Goal: Find specific page/section: Find specific page/section

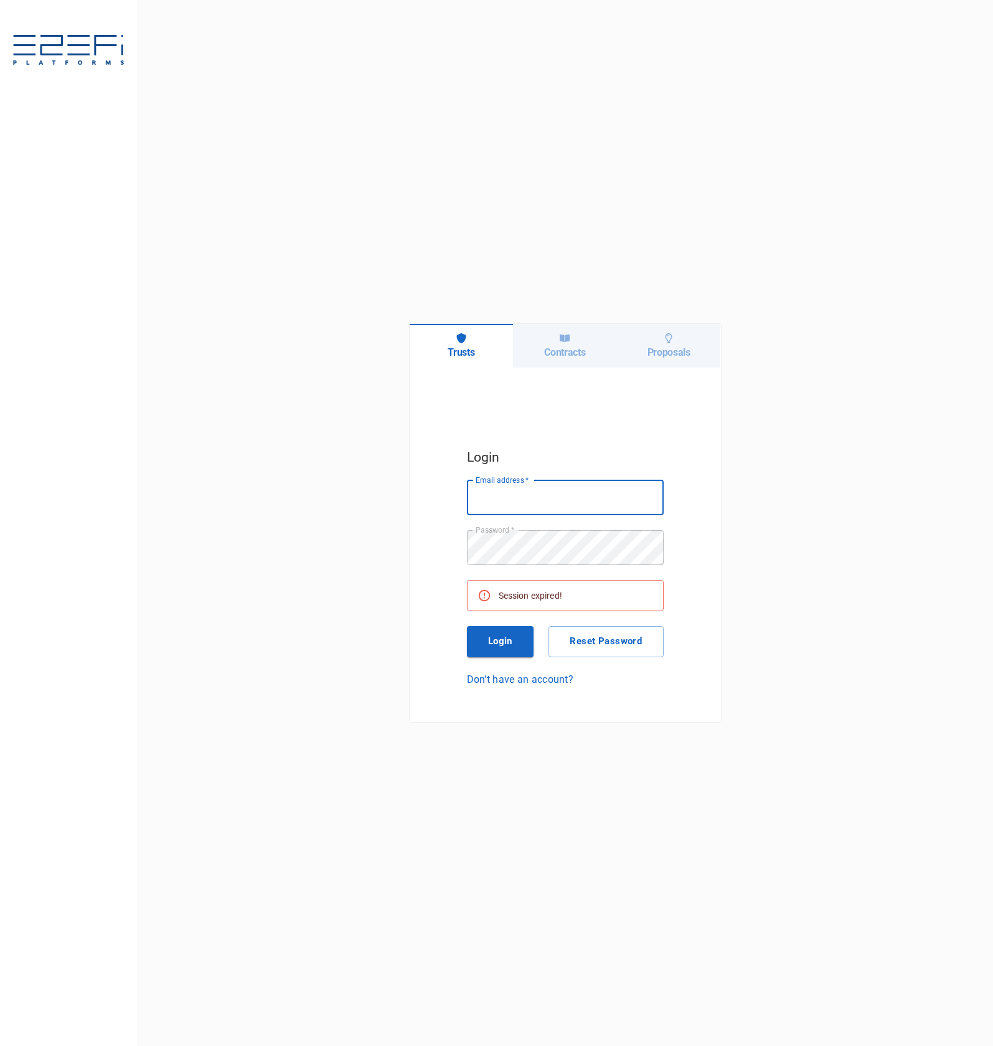
click at [579, 483] on input "Email address   *" at bounding box center [565, 497] width 197 height 35
type input "[PERSON_NAME][EMAIL_ADDRESS][DOMAIN_NAME]"
click at [488, 648] on button "Login" at bounding box center [500, 641] width 67 height 31
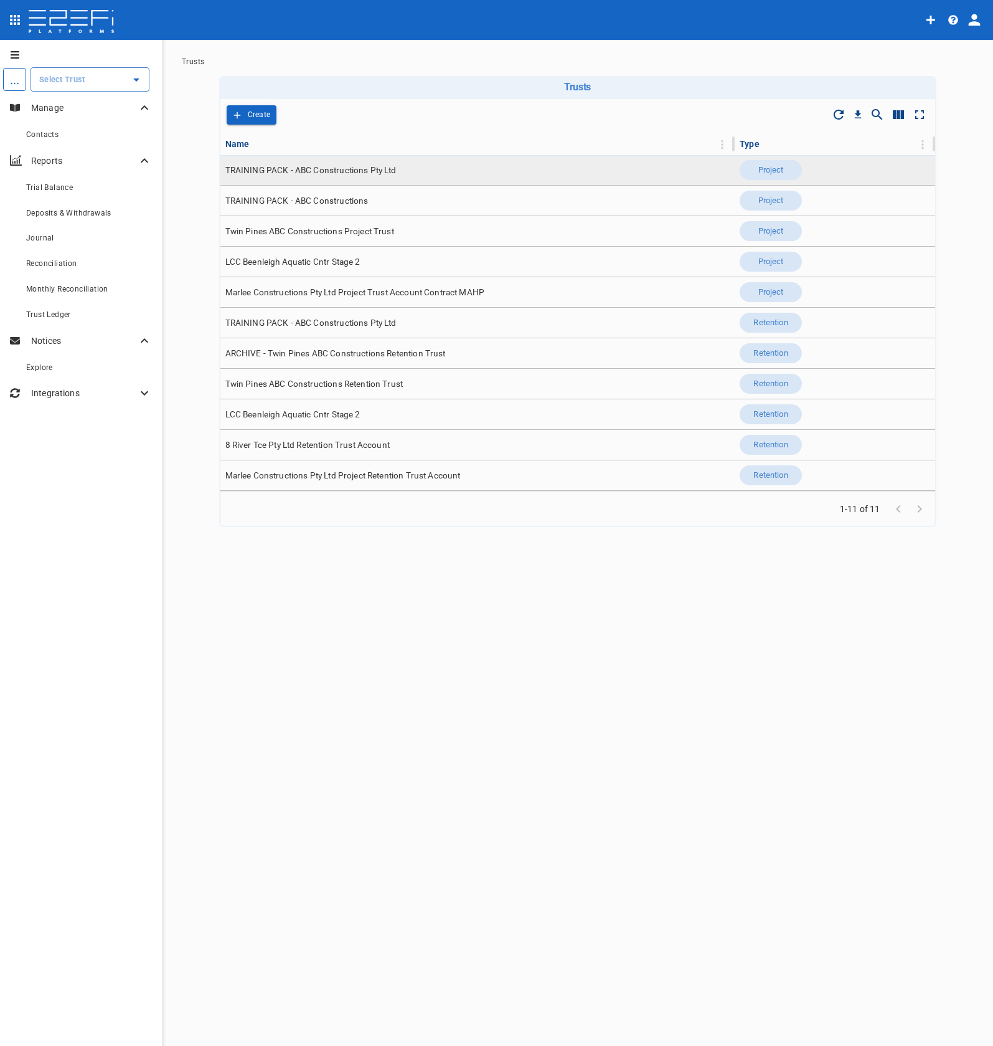
click at [287, 167] on span "TRAINING PACK - ABC Constructions Pty Ltd" at bounding box center [310, 170] width 171 height 12
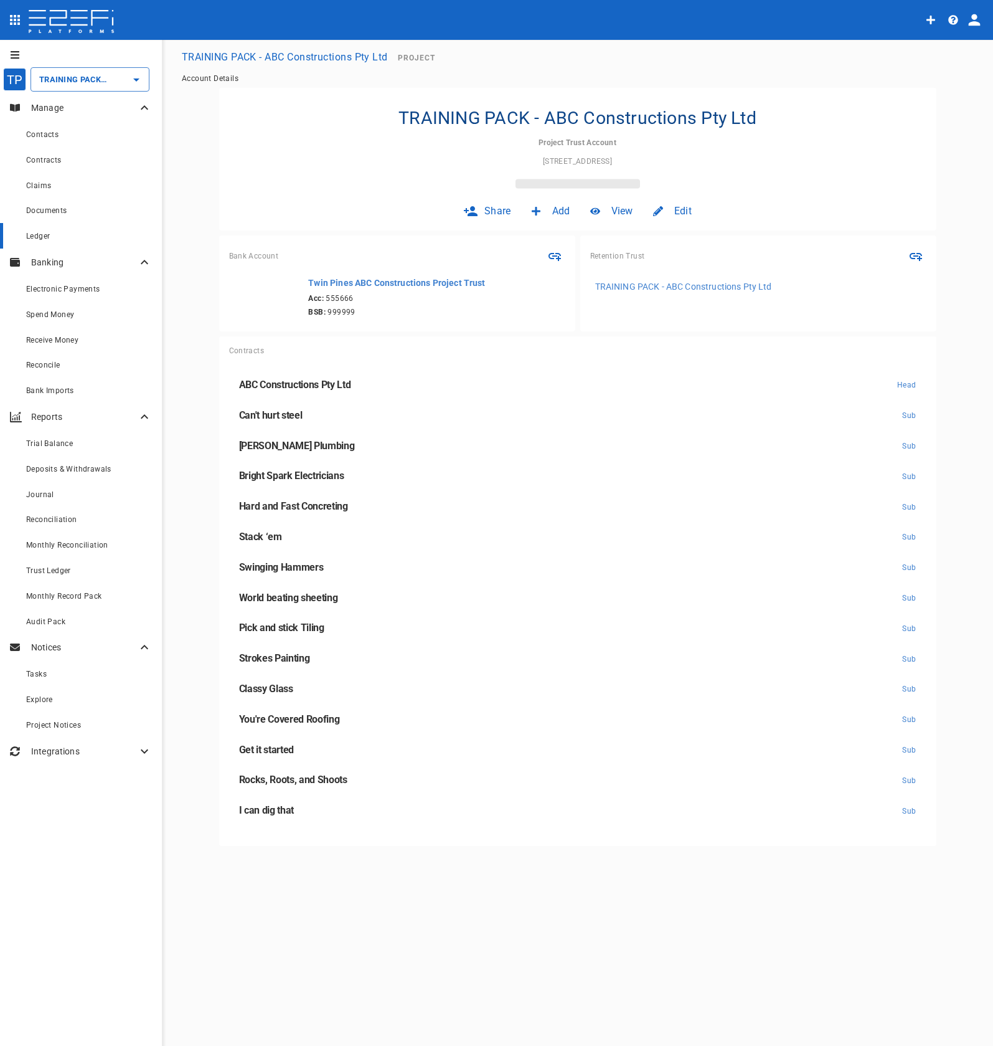
click at [71, 232] on div "Ledger" at bounding box center [89, 236] width 126 height 16
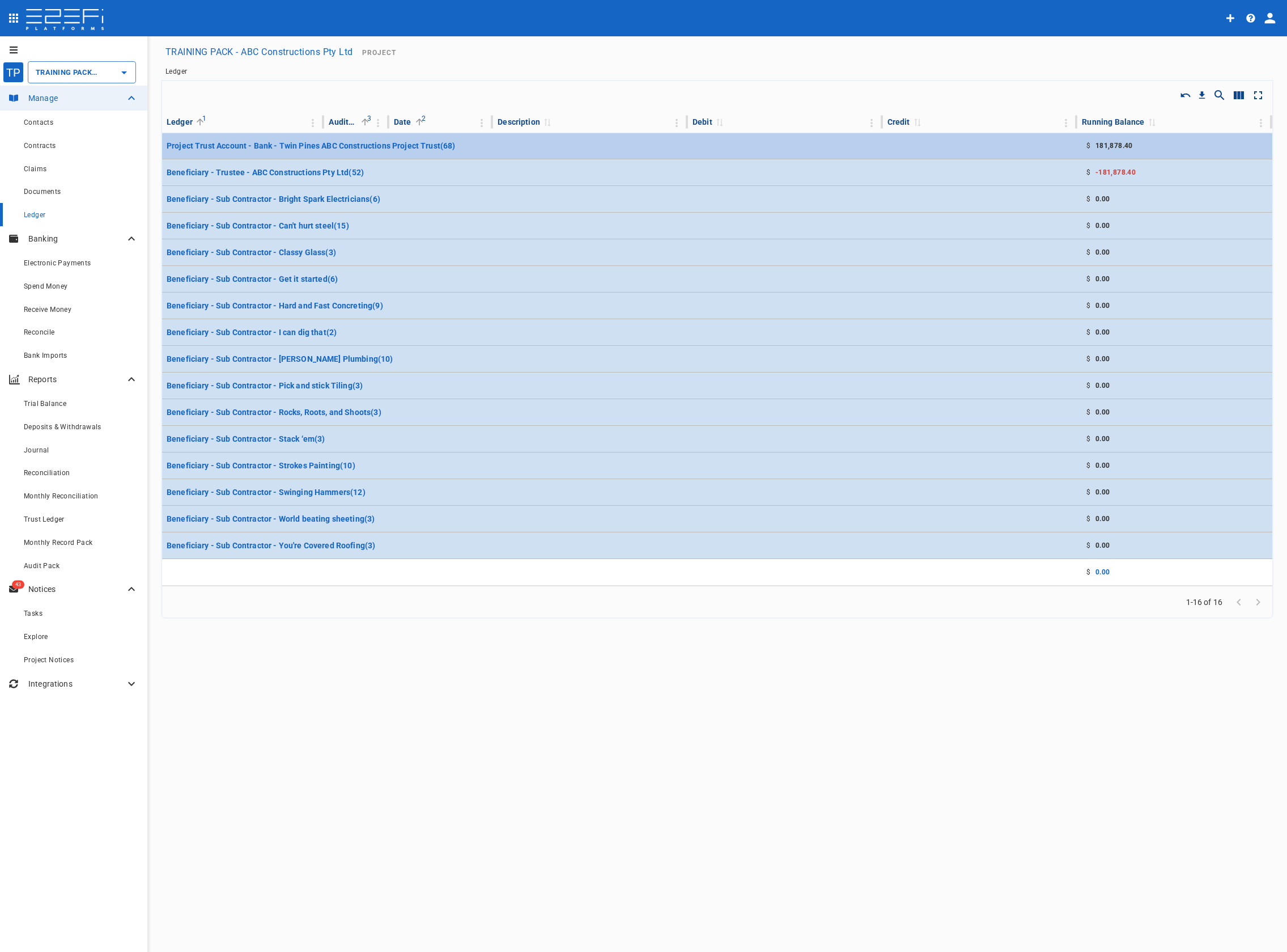
click at [904, 144] on td "$ 181,878.40" at bounding box center [1175, 146] width 195 height 26
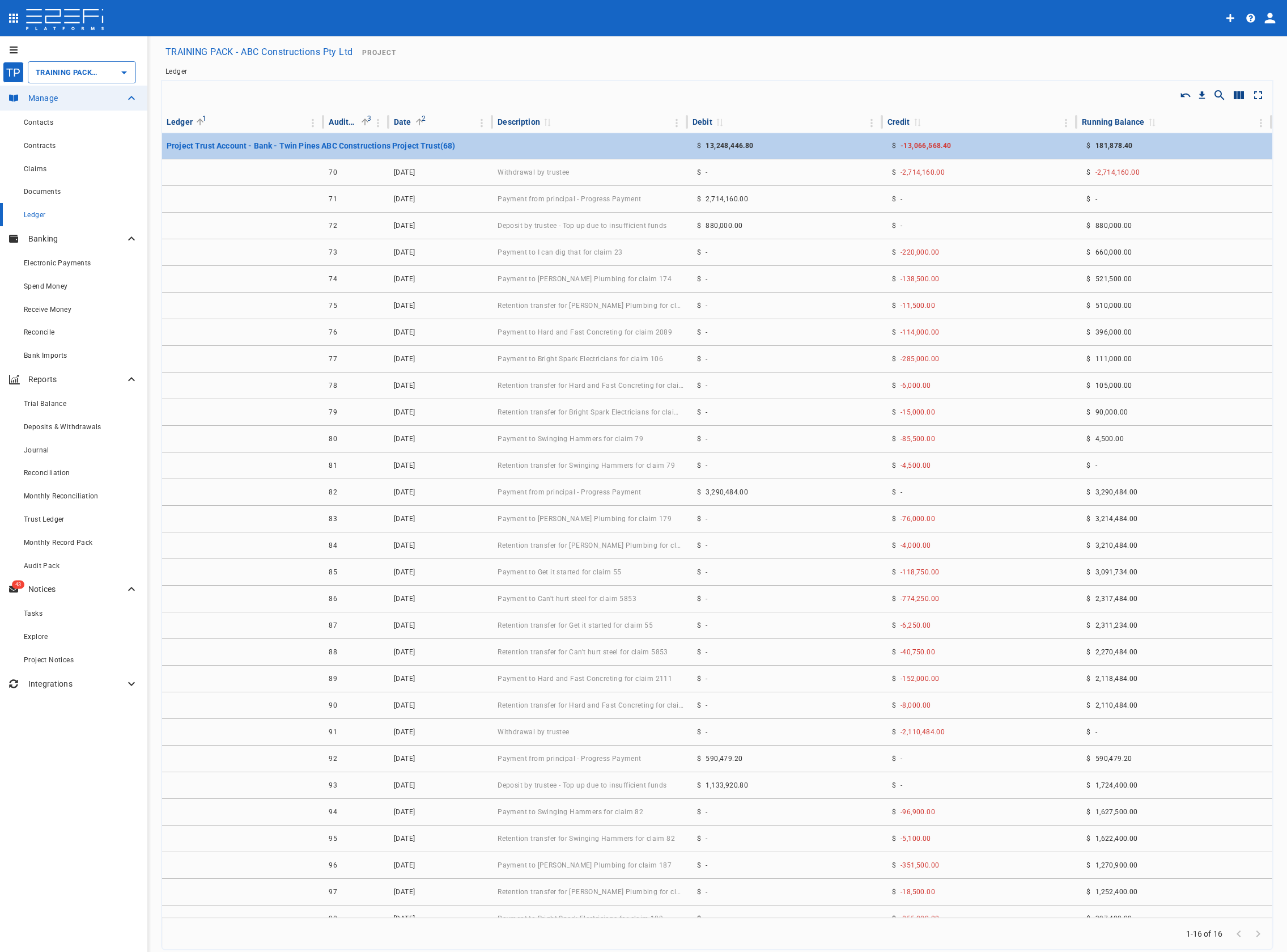
click at [904, 147] on td "$ -13,066,568.40" at bounding box center [980, 146] width 195 height 26
